Goal: Find specific page/section: Find specific page/section

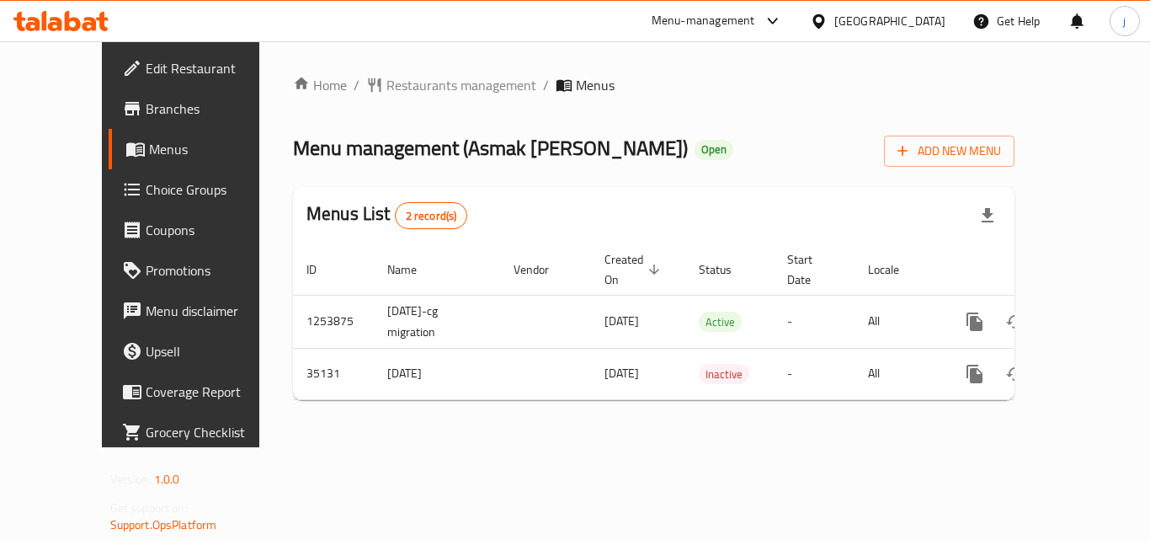
click at [834, 16] on div at bounding box center [822, 21] width 24 height 19
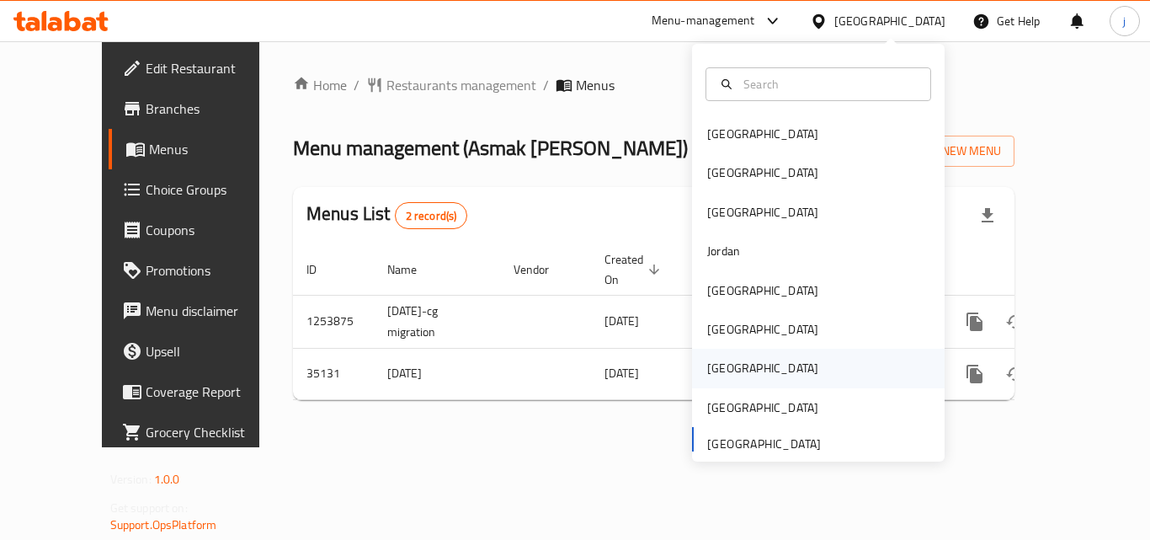
click at [751, 377] on div "[GEOGRAPHIC_DATA]" at bounding box center [818, 368] width 253 height 39
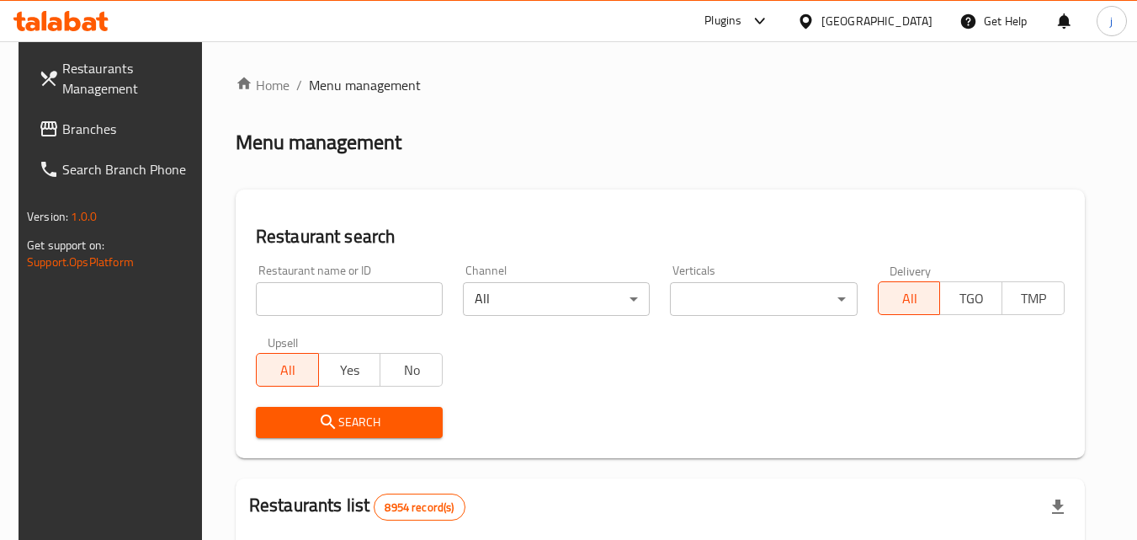
click at [82, 133] on span "Branches" at bounding box center [128, 129] width 133 height 20
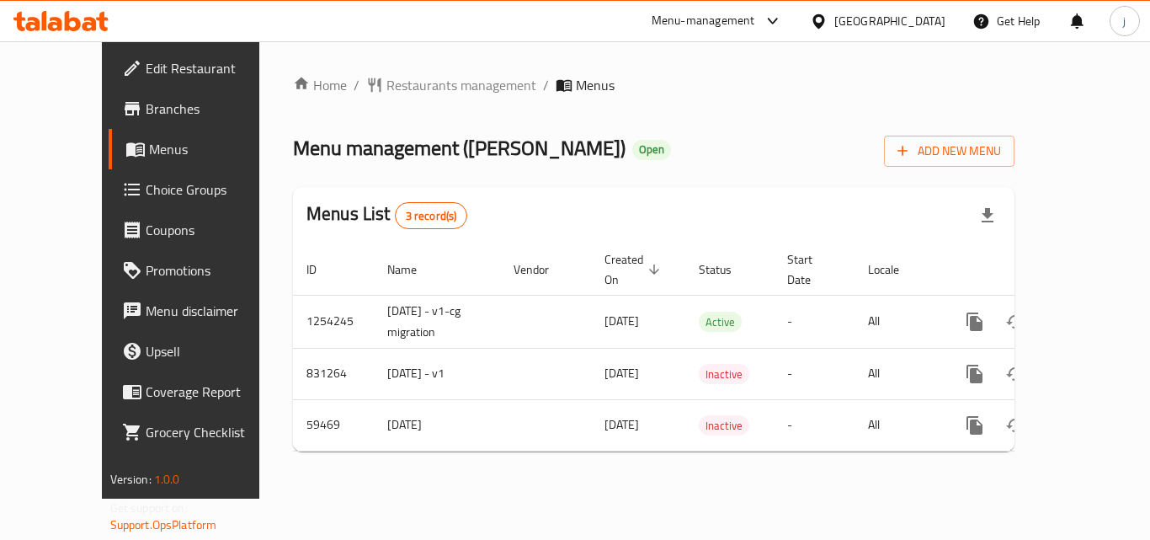
click at [928, 26] on div "[GEOGRAPHIC_DATA]" at bounding box center [889, 21] width 111 height 19
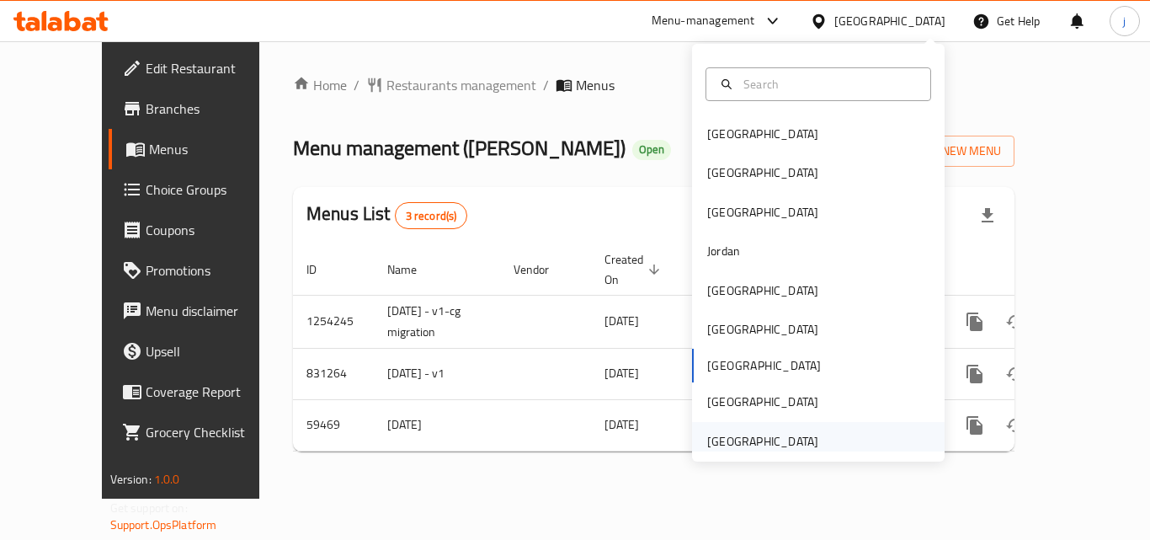
click at [771, 448] on div "[GEOGRAPHIC_DATA]" at bounding box center [762, 441] width 111 height 19
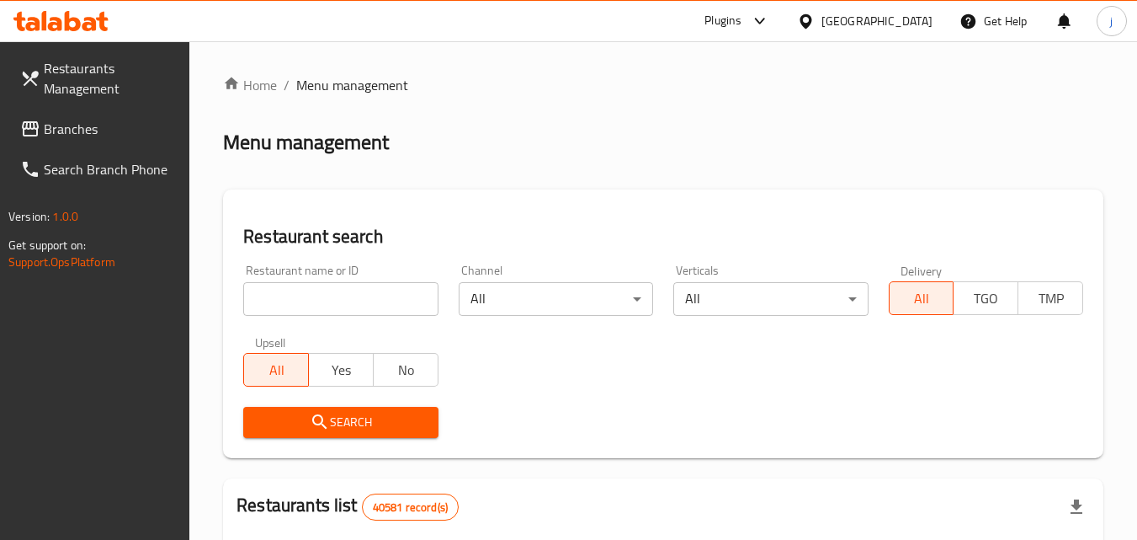
click at [67, 137] on span "Branches" at bounding box center [110, 129] width 133 height 20
